Goal: Contribute content: Add original content to the website for others to see

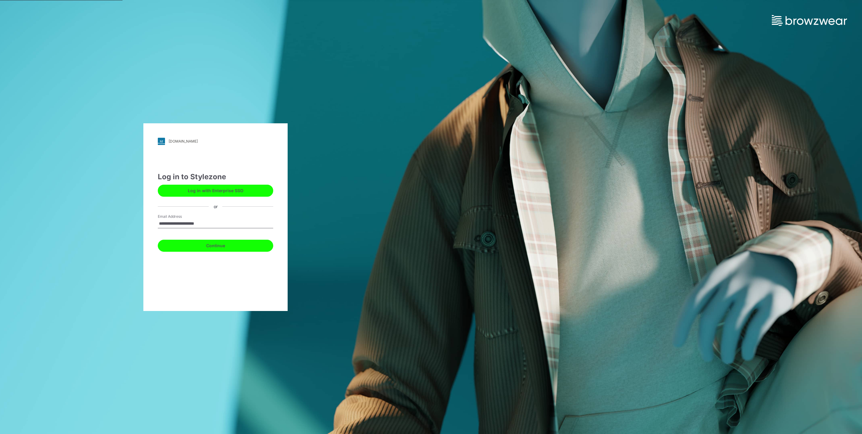
click at [236, 244] on button "Continue" at bounding box center [215, 246] width 115 height 12
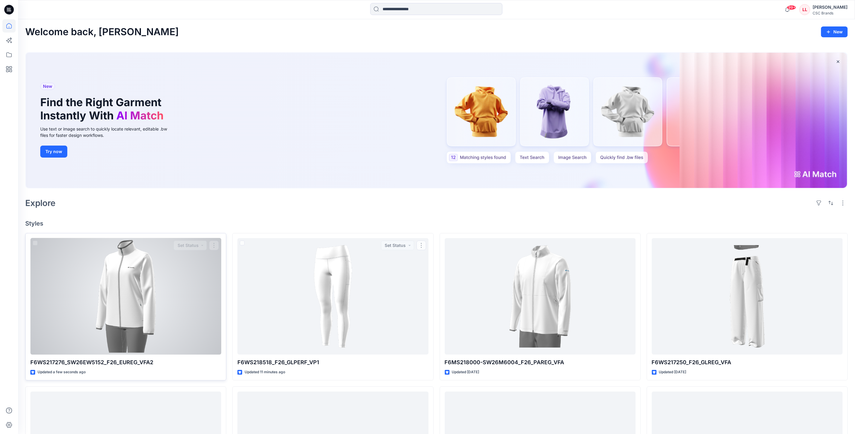
click at [178, 296] on div at bounding box center [125, 296] width 191 height 117
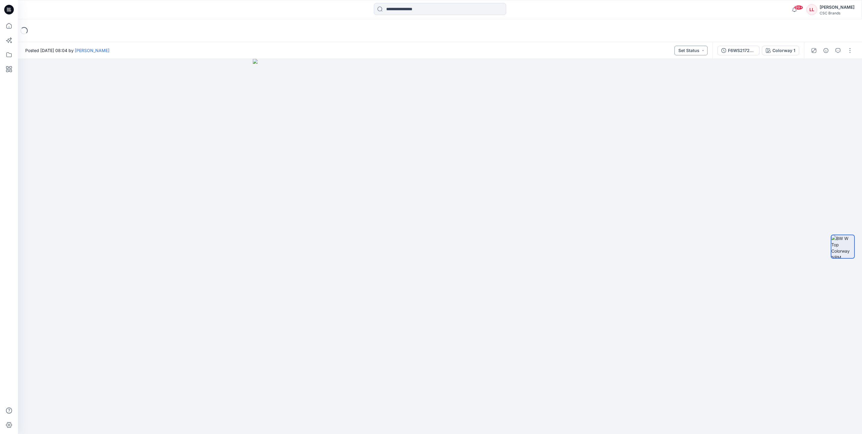
click at [701, 48] on button "Set Status" at bounding box center [691, 51] width 33 height 10
click at [687, 97] on span "F/A Virtual" at bounding box center [674, 95] width 32 height 8
click at [851, 53] on button "button" at bounding box center [850, 51] width 10 height 10
click at [819, 80] on button "Edit" at bounding box center [824, 80] width 55 height 11
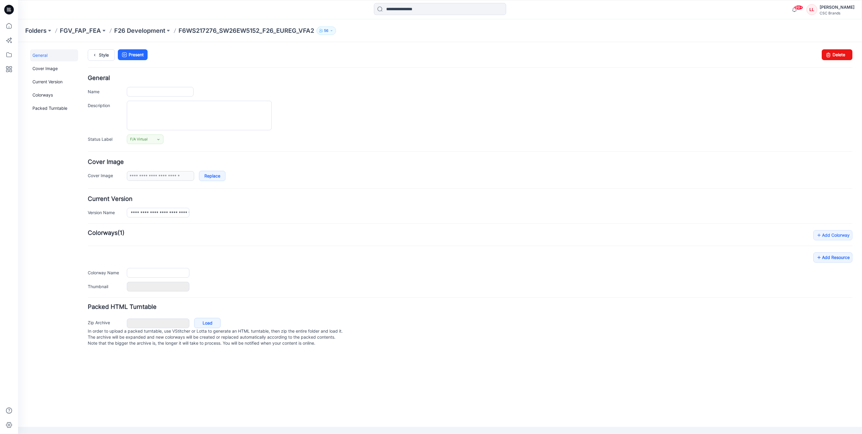
type input "**********"
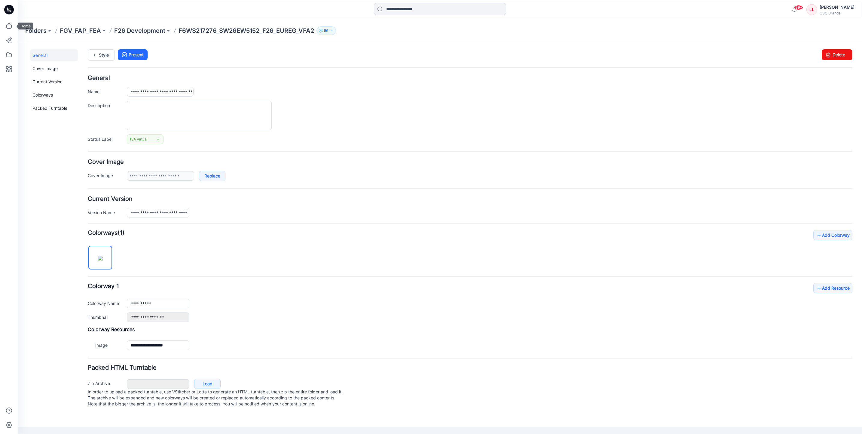
drag, startPoint x: 9, startPoint y: 28, endPoint x: 17, endPoint y: 28, distance: 7.8
click at [9, 28] on icon at bounding box center [8, 25] width 13 height 13
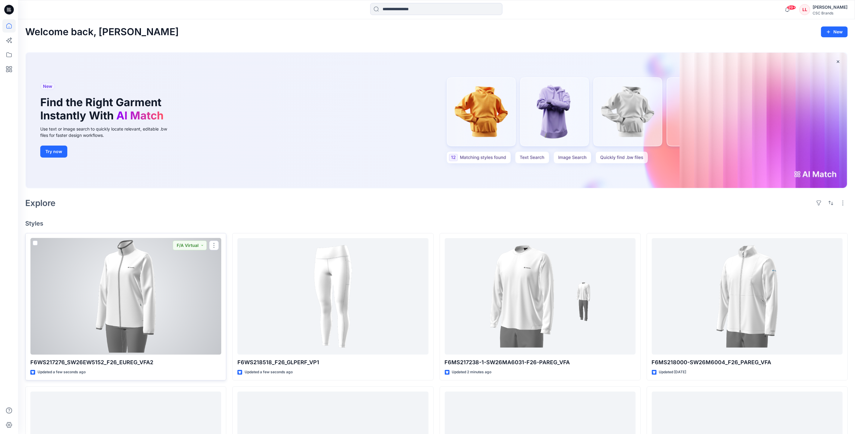
click at [174, 287] on div at bounding box center [125, 296] width 191 height 117
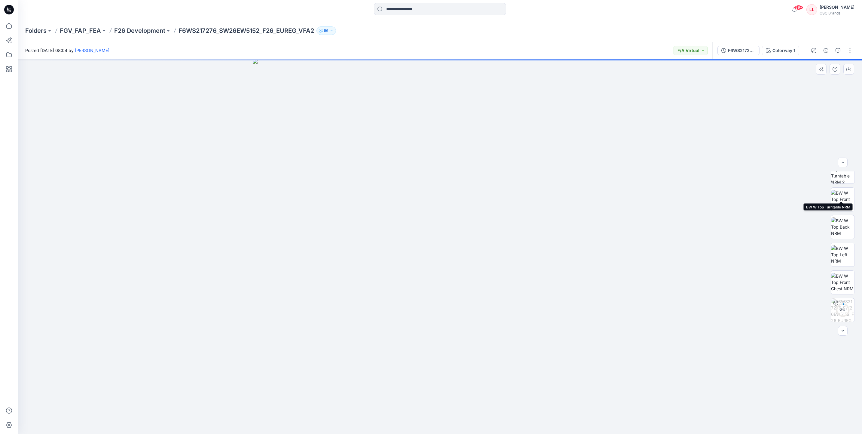
scroll to position [68, 0]
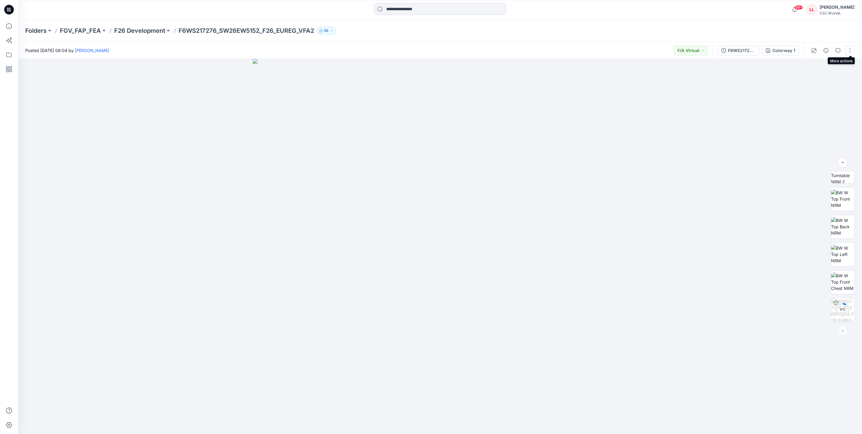
click at [849, 54] on button "button" at bounding box center [850, 51] width 10 height 10
click at [822, 83] on button "Edit" at bounding box center [824, 80] width 55 height 11
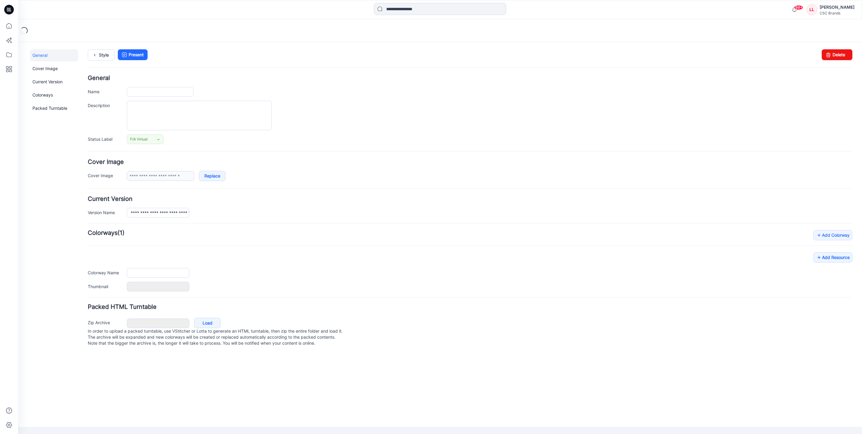
type input "**********"
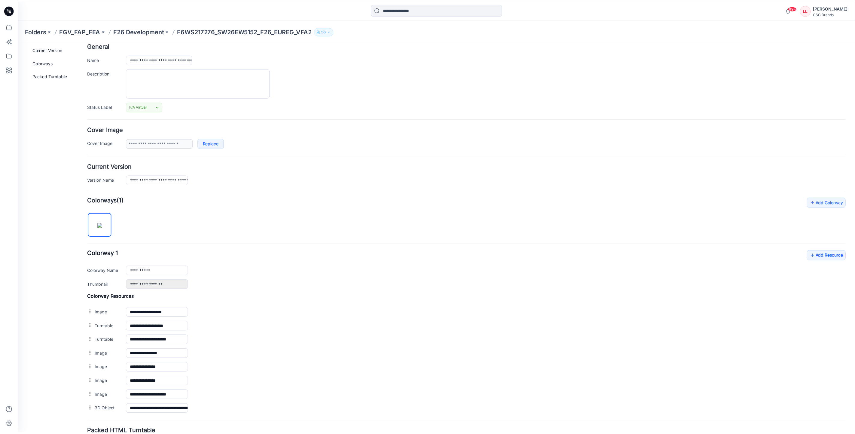
scroll to position [90, 0]
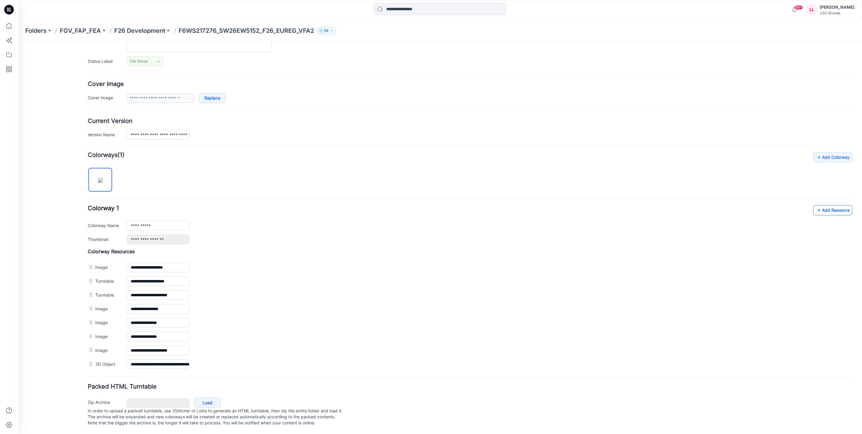
click at [822, 205] on link "Add Resource" at bounding box center [832, 210] width 39 height 10
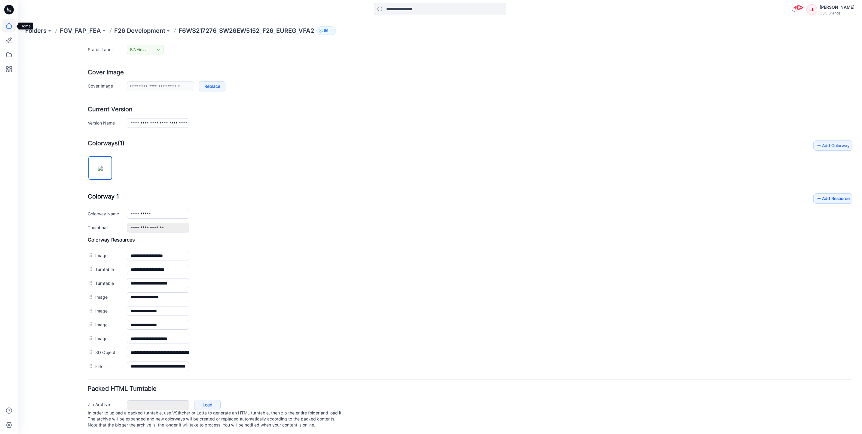
click at [14, 23] on icon at bounding box center [8, 25] width 13 height 13
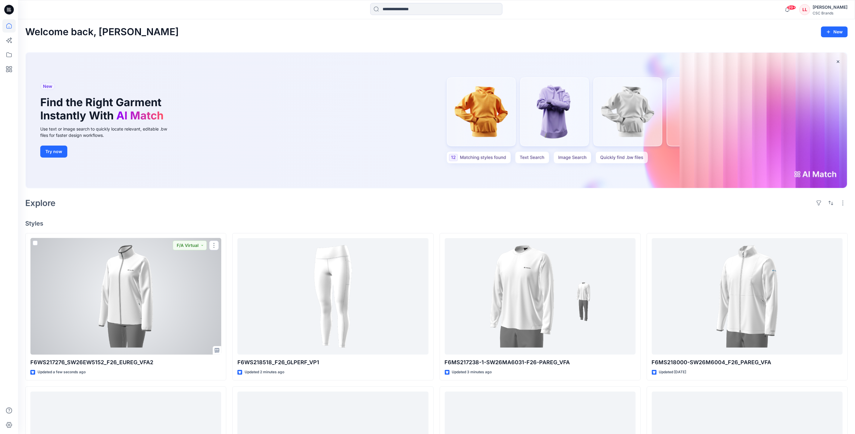
click at [173, 281] on div at bounding box center [125, 296] width 191 height 117
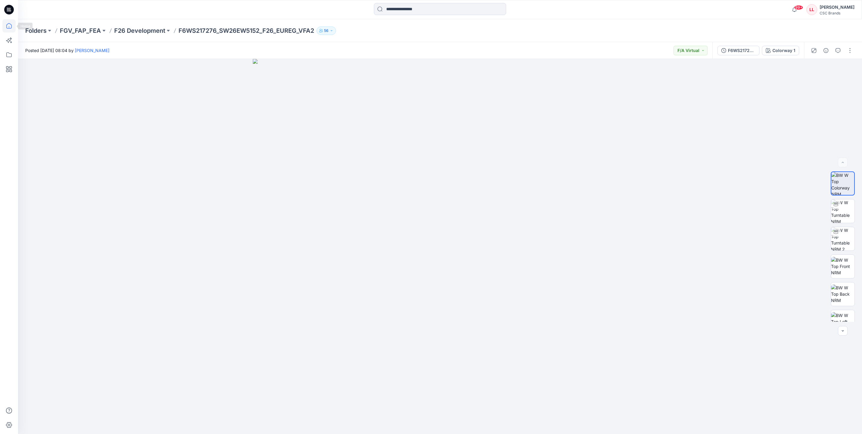
click at [5, 23] on icon at bounding box center [8, 25] width 13 height 13
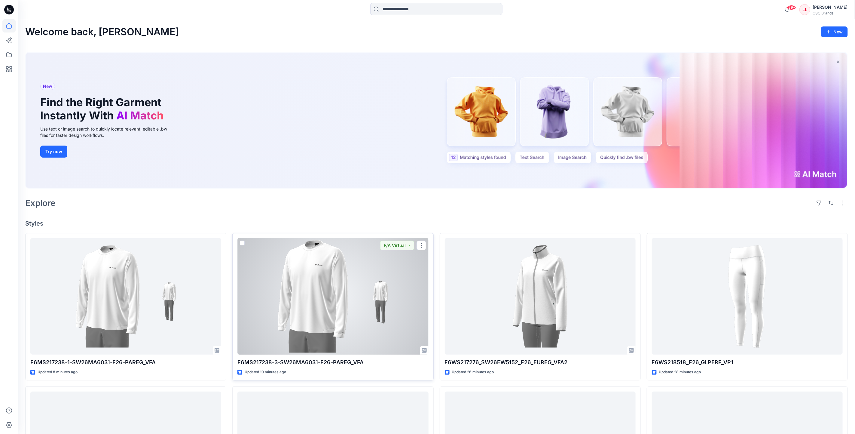
click at [253, 266] on div at bounding box center [332, 296] width 191 height 117
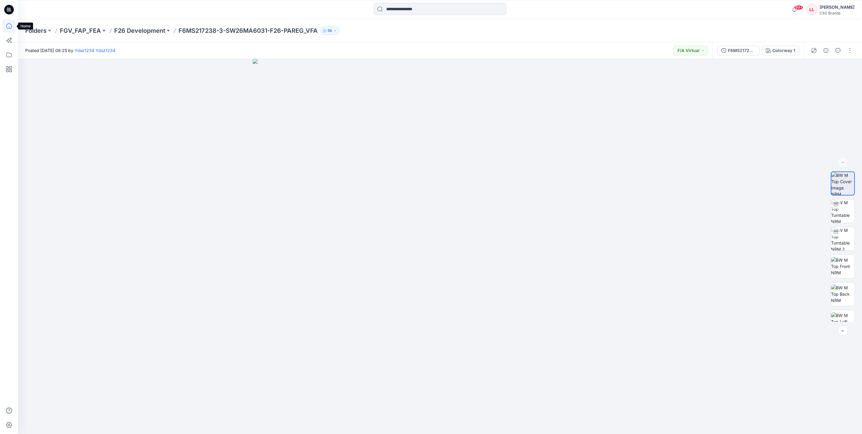
click at [8, 25] on icon at bounding box center [8, 25] width 13 height 13
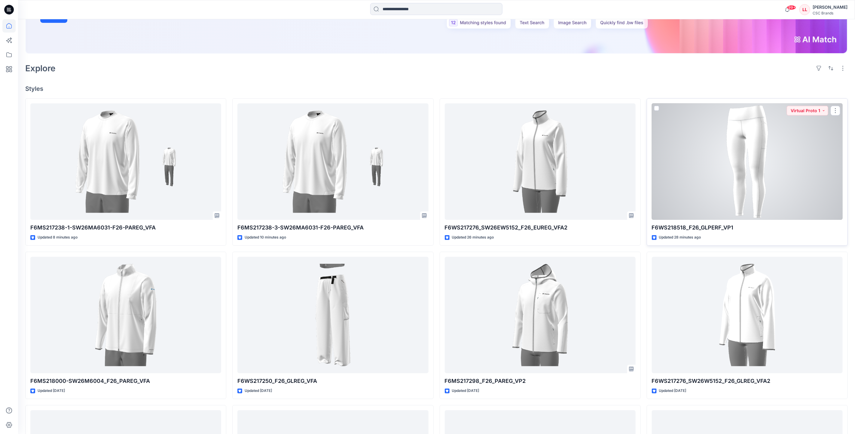
scroll to position [135, 0]
